Goal: Use online tool/utility: Utilize a website feature to perform a specific function

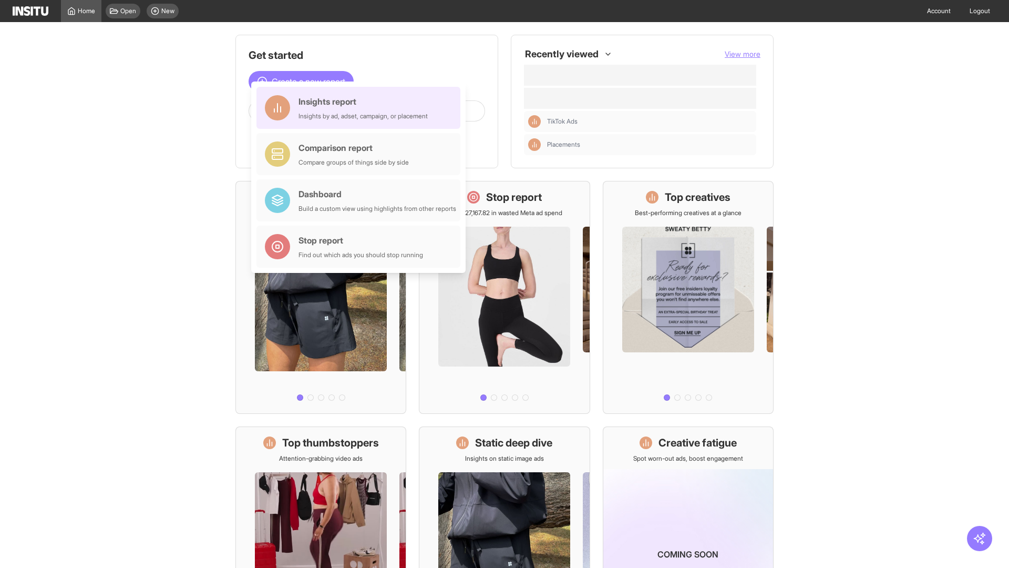
click at [361, 108] on div "Insights report Insights by ad, adset, campaign, or placement" at bounding box center [363, 107] width 129 height 25
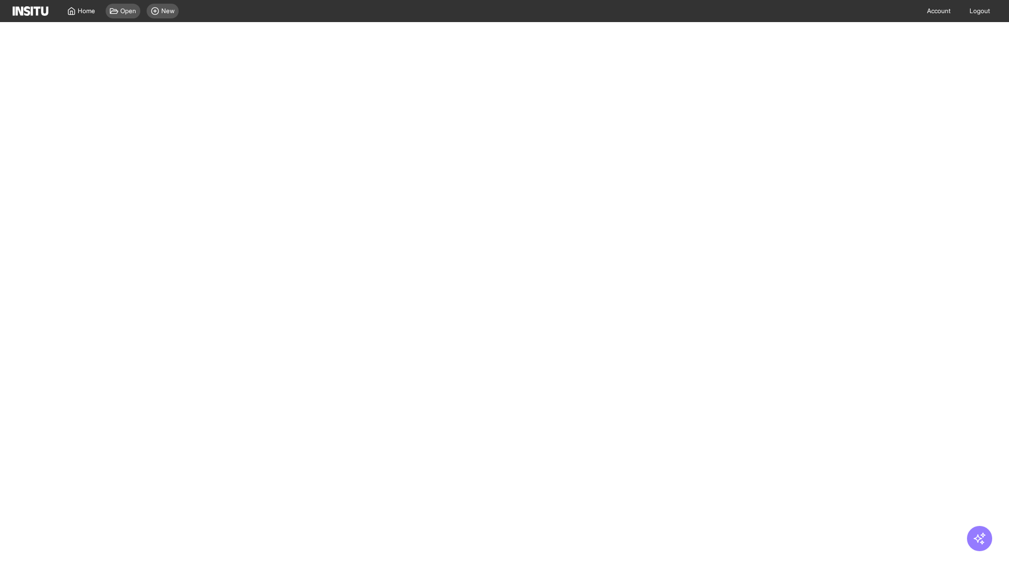
select select "**"
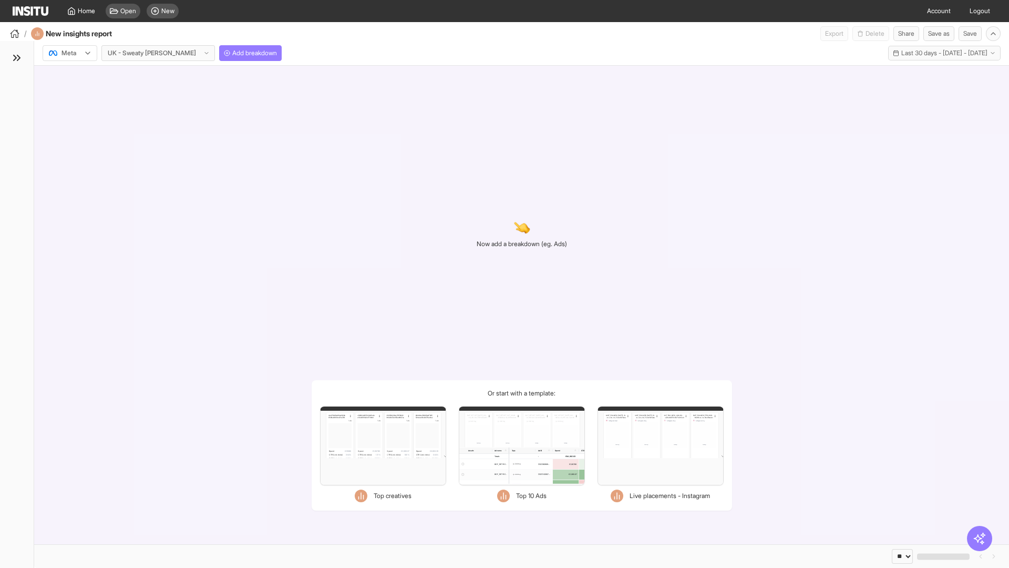
click at [70, 53] on div at bounding box center [62, 53] width 29 height 11
click at [69, 76] on span "Meta" at bounding box center [69, 75] width 14 height 9
click at [232, 53] on span "Add breakdown" at bounding box center [254, 53] width 45 height 8
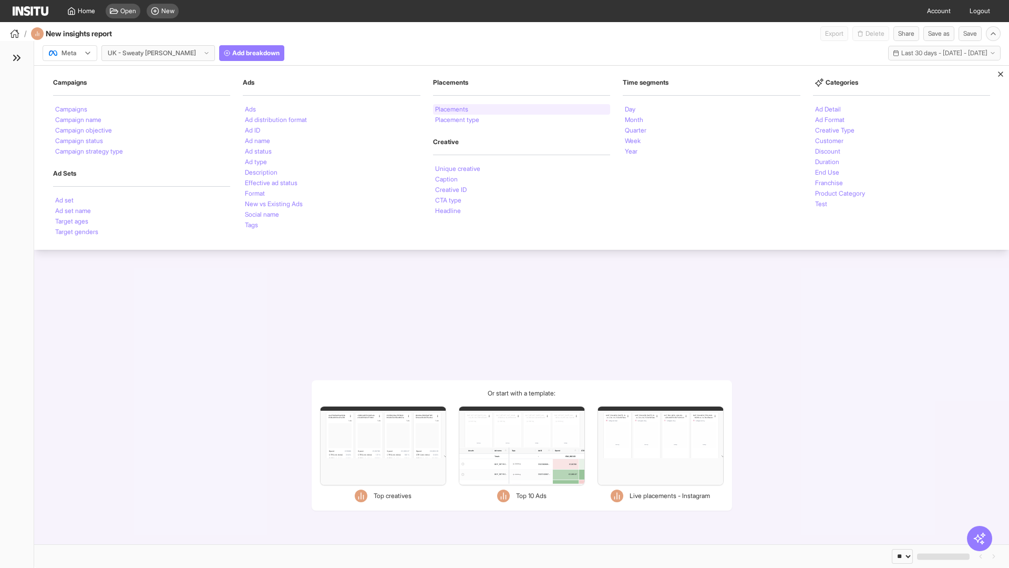
click at [453, 109] on li "Placements" at bounding box center [451, 109] width 33 height 6
